Goal: Find specific page/section: Find specific page/section

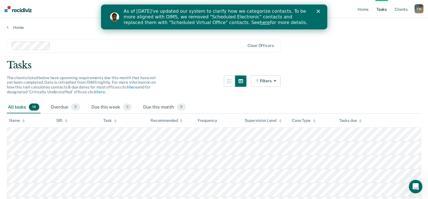
click at [320, 11] on div "Close" at bounding box center [319, 11] width 6 height 3
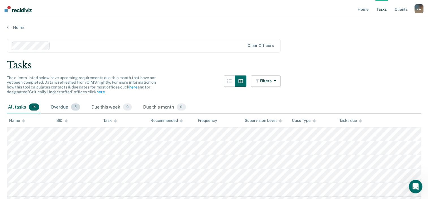
click at [77, 111] on div "Overdue 5" at bounding box center [65, 107] width 32 height 12
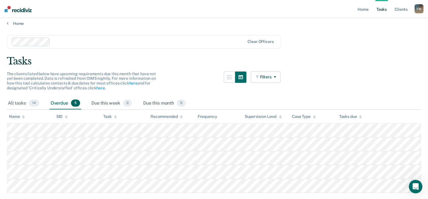
scroll to position [20, 0]
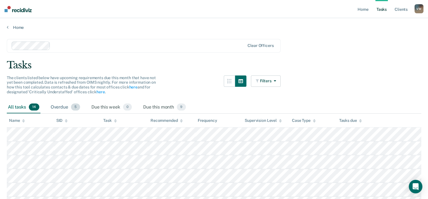
click at [72, 106] on span "5" at bounding box center [75, 106] width 9 height 7
